Goal: Task Accomplishment & Management: Use online tool/utility

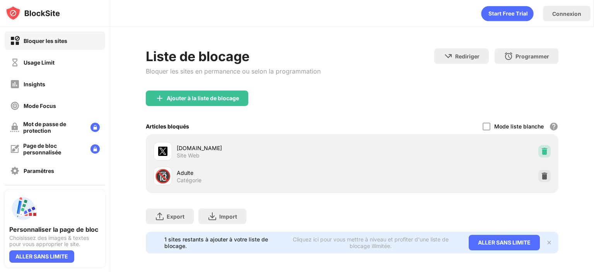
click at [540, 150] on img at bounding box center [544, 151] width 8 height 8
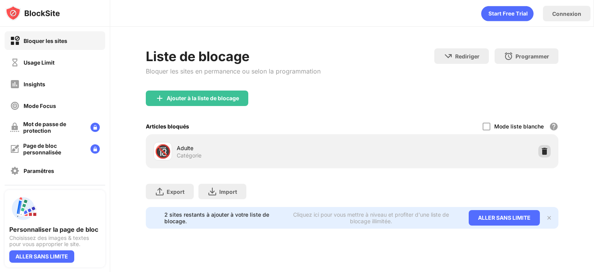
click at [541, 148] on img at bounding box center [544, 151] width 8 height 8
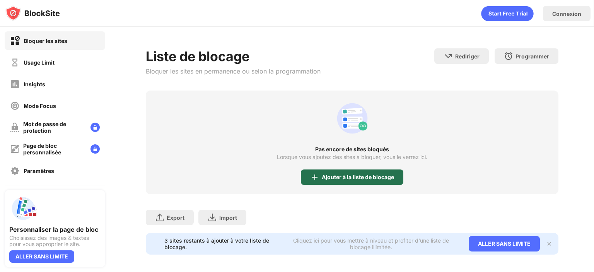
click at [364, 179] on div "Ajouter à la liste de blocage" at bounding box center [358, 177] width 72 height 6
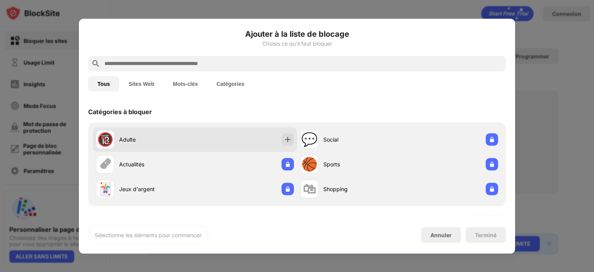
click at [131, 136] on div "Adulte" at bounding box center [157, 139] width 76 height 8
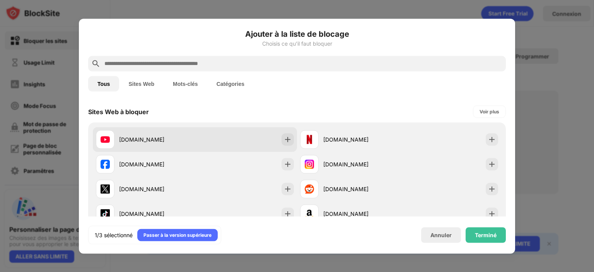
scroll to position [116, 0]
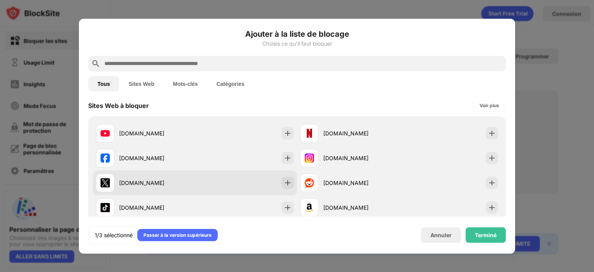
click at [164, 177] on div "[DOMAIN_NAME]" at bounding box center [145, 182] width 99 height 19
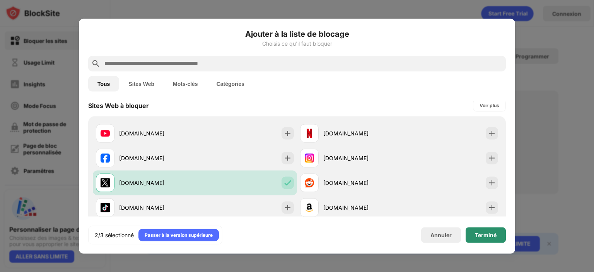
click at [491, 240] on div "Terminé" at bounding box center [485, 234] width 40 height 15
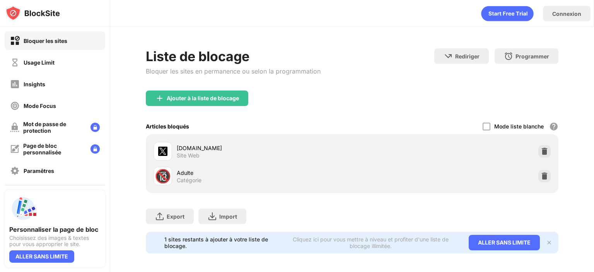
scroll to position [128, 0]
